Goal: Task Accomplishment & Management: Manage account settings

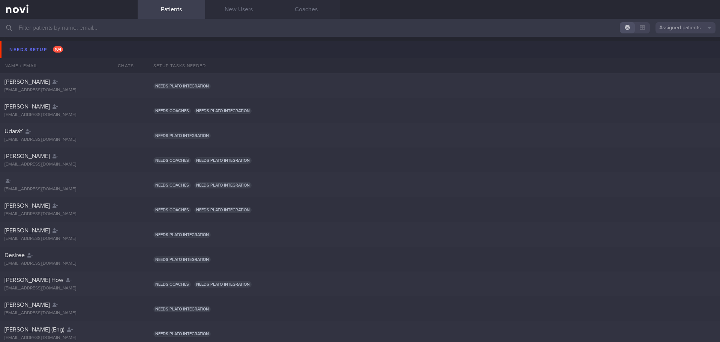
click at [113, 32] on input "text" at bounding box center [360, 28] width 720 height 18
click at [670, 29] on button "Assigned patients" at bounding box center [686, 27] width 60 height 11
click at [682, 64] on button "Archived patients" at bounding box center [686, 62] width 60 height 11
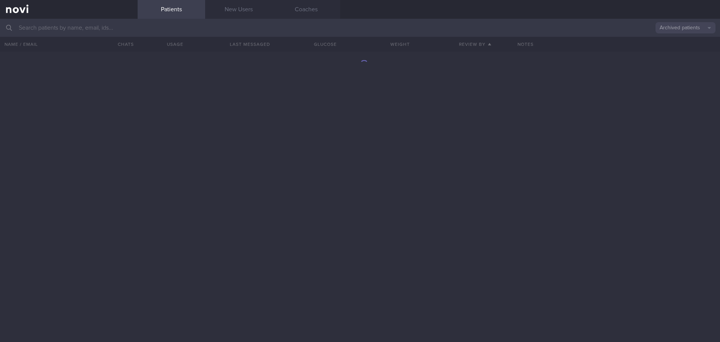
click at [156, 26] on input "text" at bounding box center [360, 28] width 720 height 18
type input "[PERSON_NAME]"
click at [682, 25] on button "Archived patients" at bounding box center [686, 27] width 60 height 11
click at [674, 48] on button "All active patients" at bounding box center [686, 51] width 60 height 11
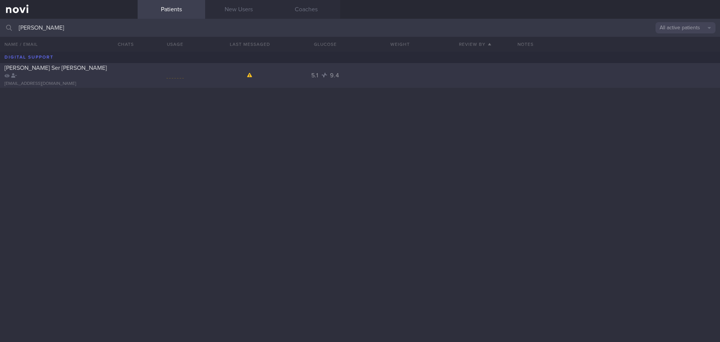
click at [54, 68] on div "[PERSON_NAME] Ser [PERSON_NAME]" at bounding box center [68, 71] width 127 height 15
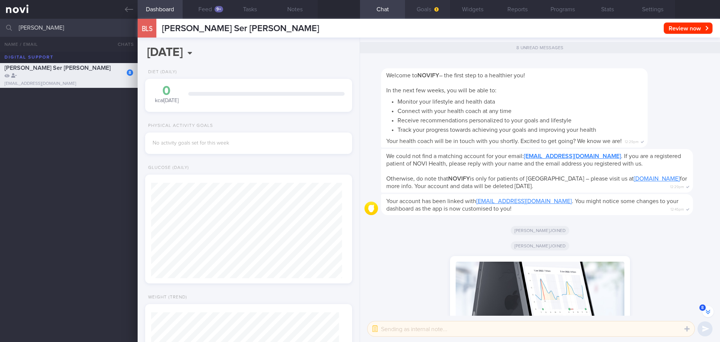
scroll to position [95, 191]
click at [650, 10] on button "Settings" at bounding box center [652, 9] width 45 height 19
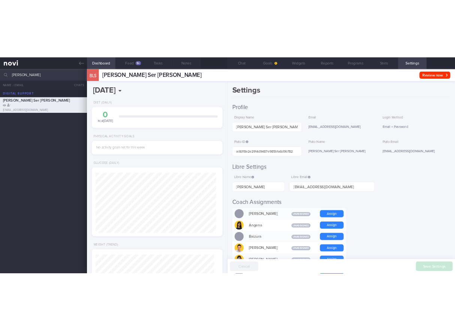
scroll to position [-2160, 0]
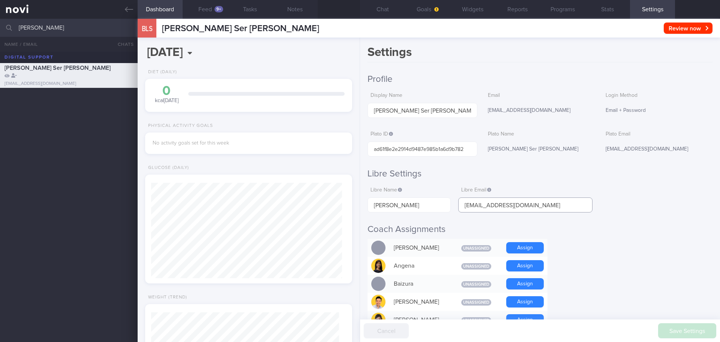
drag, startPoint x: 557, startPoint y: 207, endPoint x: 497, endPoint y: 207, distance: 60.0
click at [497, 207] on input "[EMAIL_ADDRESS][DOMAIN_NAME]" at bounding box center [525, 204] width 134 height 15
click at [604, 149] on div "[EMAIL_ADDRESS][DOMAIN_NAME]" at bounding box center [658, 149] width 110 height 16
drag, startPoint x: 652, startPoint y: 145, endPoint x: 670, endPoint y: 144, distance: 18.0
click at [670, 144] on div "[EMAIL_ADDRESS][DOMAIN_NAME]" at bounding box center [658, 149] width 110 height 16
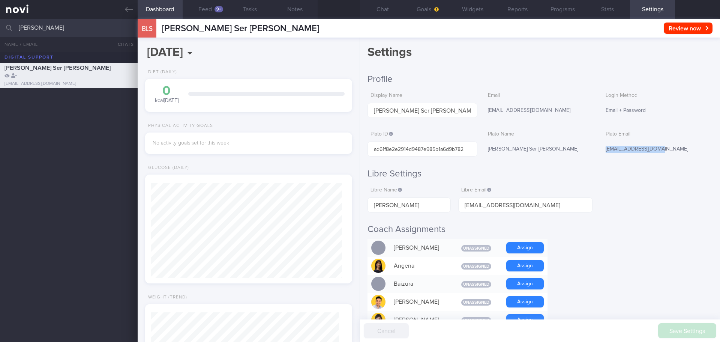
copy div "[EMAIL_ADDRESS][DOMAIN_NAME]"
